Goal: Task Accomplishment & Management: Manage account settings

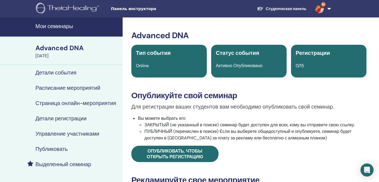
click at [62, 49] on div "Advanced DNA" at bounding box center [77, 47] width 84 height 9
click at [59, 25] on h4 "Мои семинары" at bounding box center [77, 26] width 84 height 7
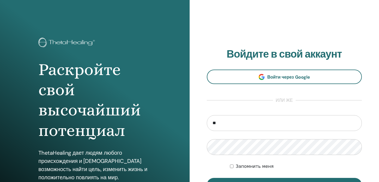
type input "*"
type input "**********"
click at [207, 178] on button "Вход" at bounding box center [284, 185] width 155 height 14
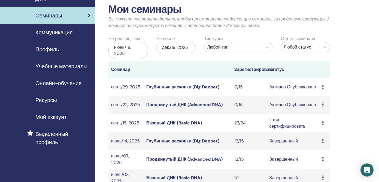
scroll to position [28, 0]
